Goal: Information Seeking & Learning: Learn about a topic

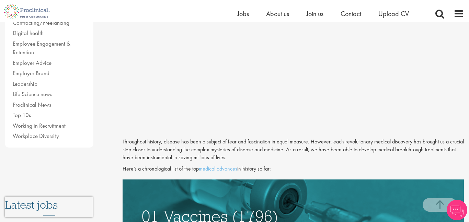
scroll to position [192, 0]
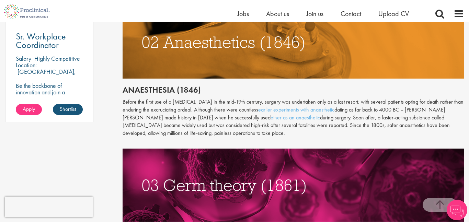
scroll to position [537, 0]
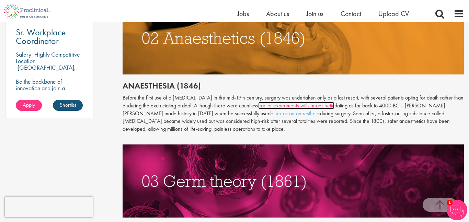
click at [326, 102] on link "earlier experiments with anaesthetic" at bounding box center [296, 105] width 76 height 7
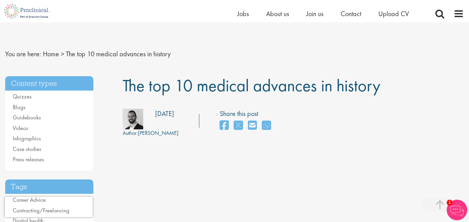
scroll to position [0, 0]
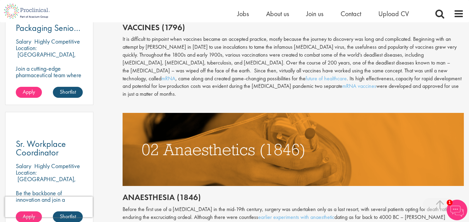
scroll to position [426, 0]
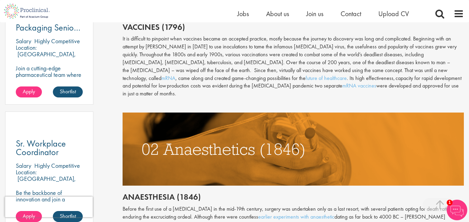
click at [270, 113] on img at bounding box center [294, 149] width 342 height 73
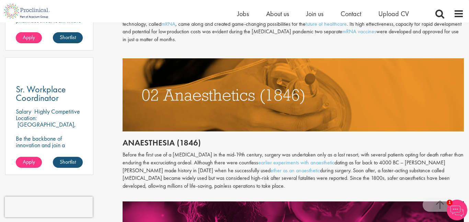
scroll to position [494, 0]
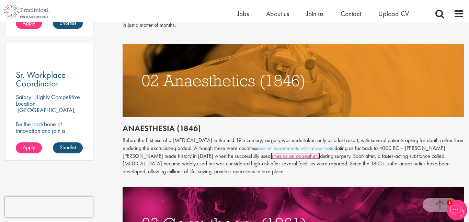
click at [270, 152] on link "ether as an anaesthetic" at bounding box center [294, 155] width 49 height 7
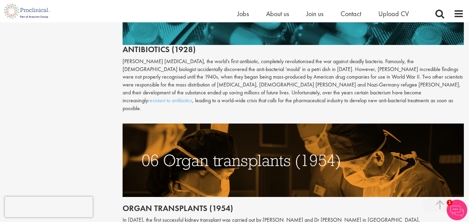
scroll to position [1057, 0]
